Goal: Transaction & Acquisition: Purchase product/service

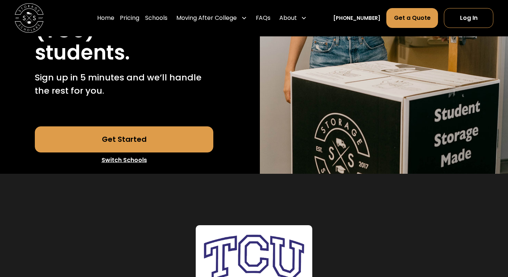
scroll to position [240, 0]
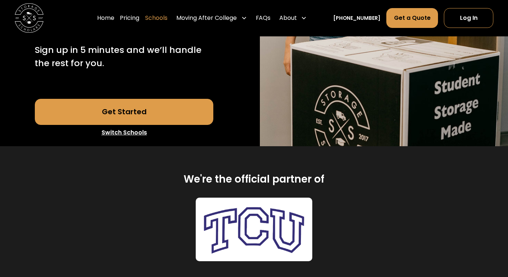
click at [163, 17] on link "Schools" at bounding box center [156, 18] width 22 height 21
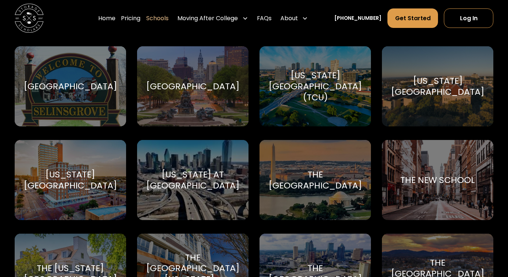
scroll to position [2967, 0]
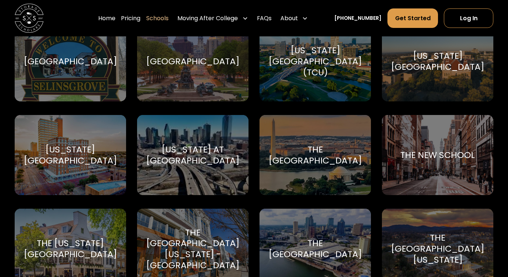
click at [284, 93] on div "Texas Christian University (TCU) Texas Christian University" at bounding box center [316, 61] width 112 height 80
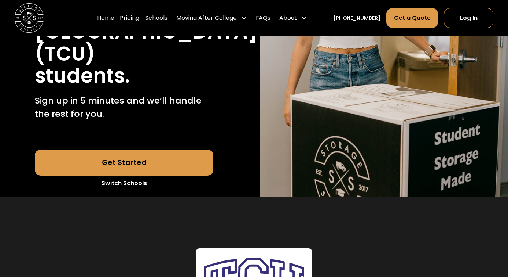
scroll to position [194, 0]
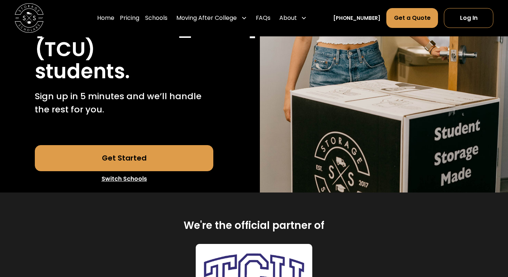
click at [165, 145] on link "Get Started" at bounding box center [124, 158] width 179 height 26
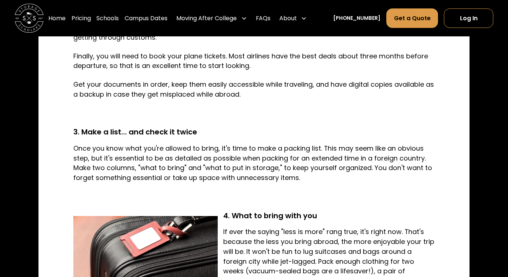
scroll to position [771, 0]
